Goal: Transaction & Acquisition: Purchase product/service

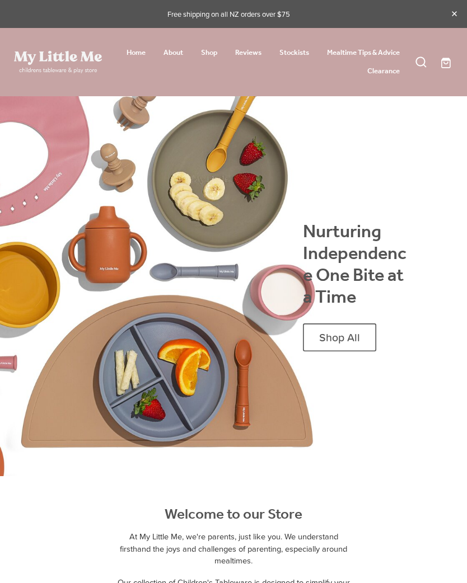
click at [349, 341] on span "Shop All" at bounding box center [339, 337] width 41 height 13
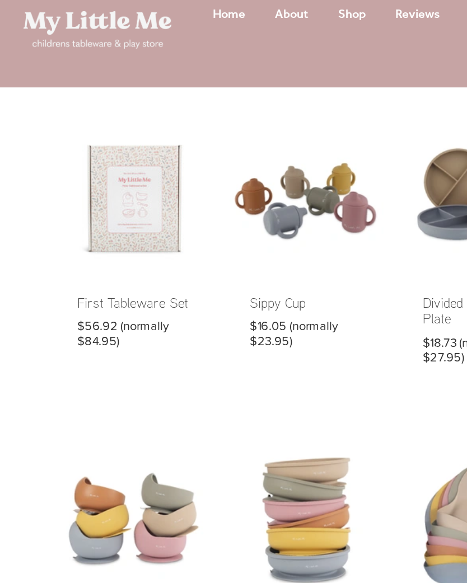
scroll to position [29, 0]
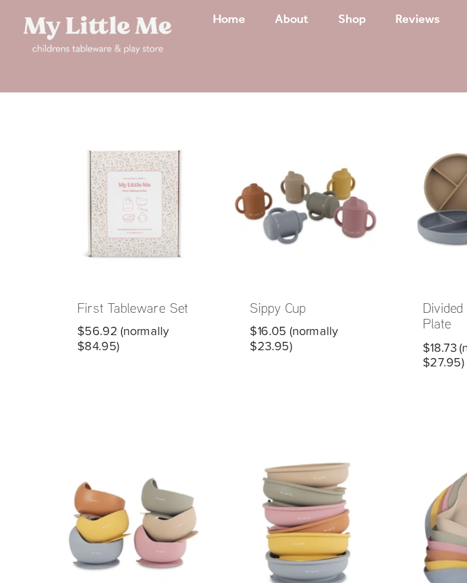
click at [73, 128] on link at bounding box center [80, 166] width 92 height 158
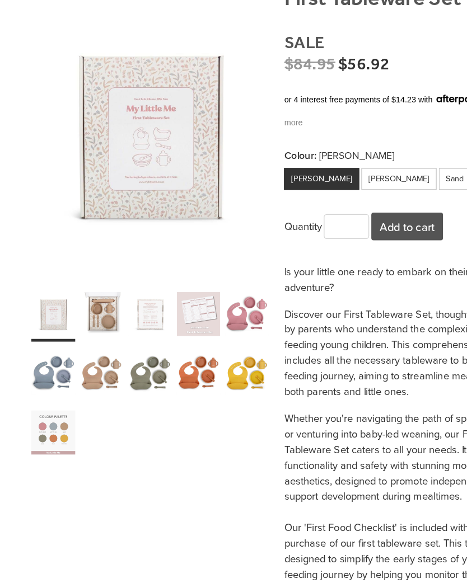
scroll to position [53, 0]
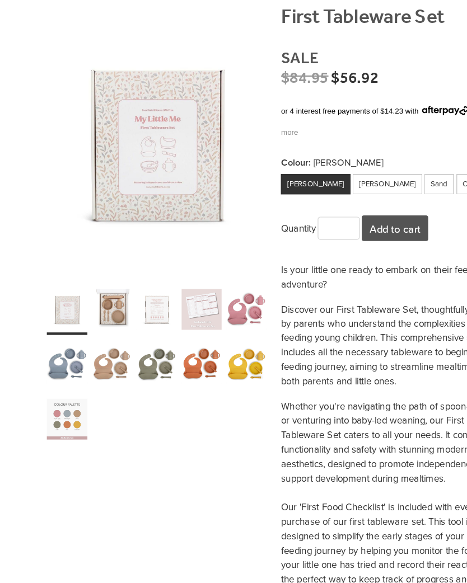
click at [169, 360] on div "carousel" at bounding box center [171, 381] width 35 height 43
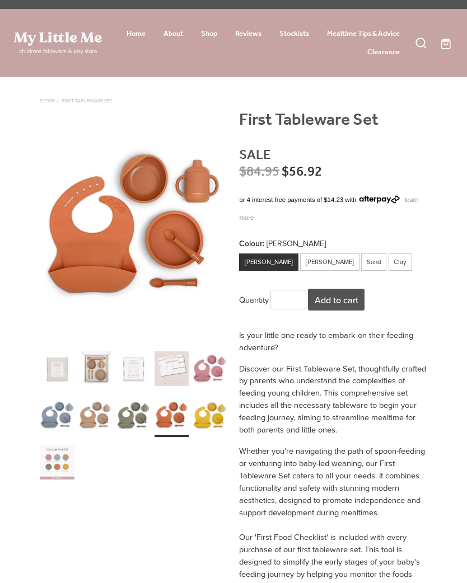
scroll to position [0, 0]
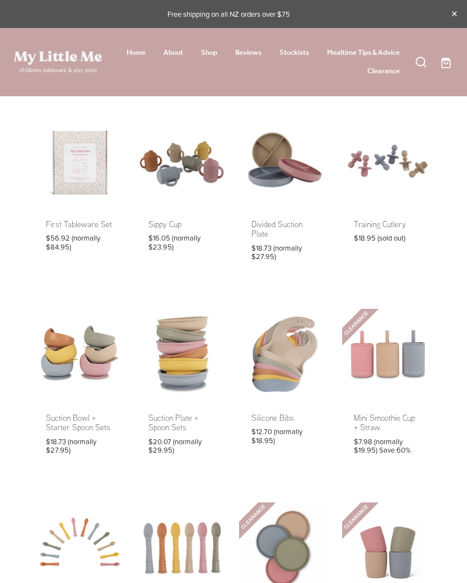
scroll to position [51, 0]
